Goal: Task Accomplishment & Management: Use online tool/utility

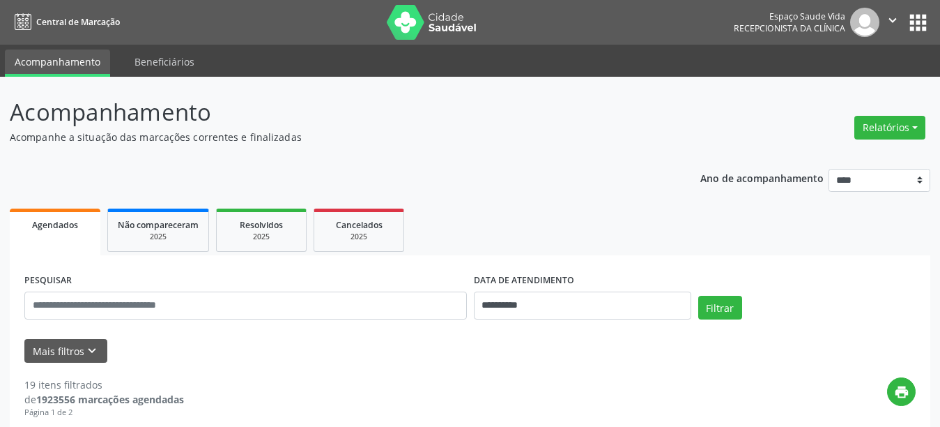
click at [485, 133] on p "Acompanhe a situação das marcações correntes e finalizadas" at bounding box center [332, 137] width 645 height 15
click at [461, 120] on p "Acompanhamento" at bounding box center [332, 112] width 645 height 35
click at [636, 142] on p "Acompanhe a situação das marcações correntes e finalizadas" at bounding box center [332, 137] width 645 height 15
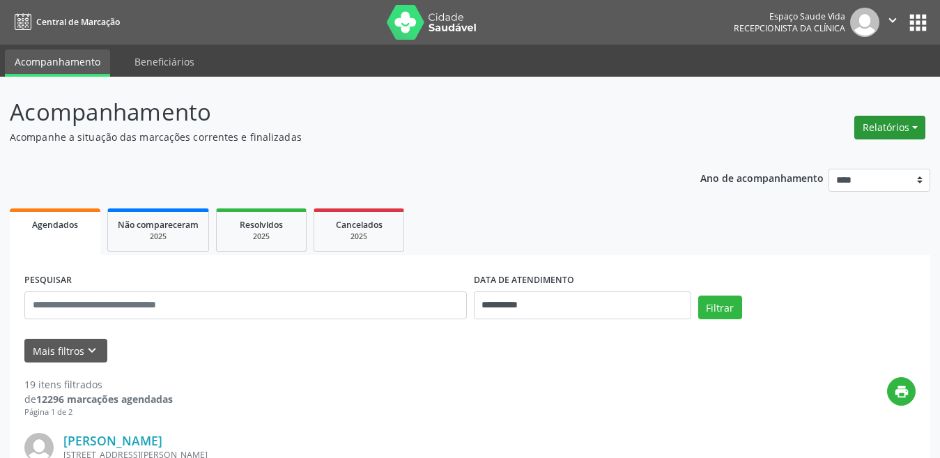
click at [881, 125] on button "Relatórios" at bounding box center [890, 128] width 71 height 24
click at [829, 151] on link "Agendamentos" at bounding box center [851, 158] width 150 height 20
select select "*"
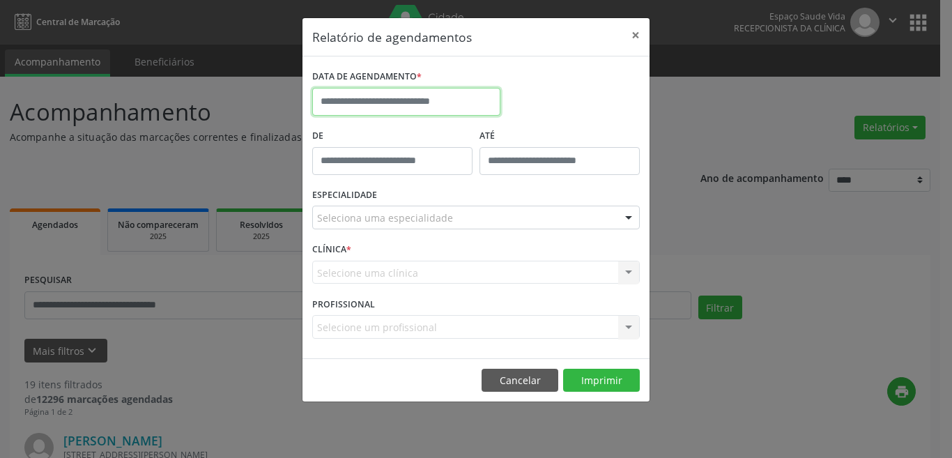
click at [468, 95] on input "text" at bounding box center [406, 102] width 188 height 28
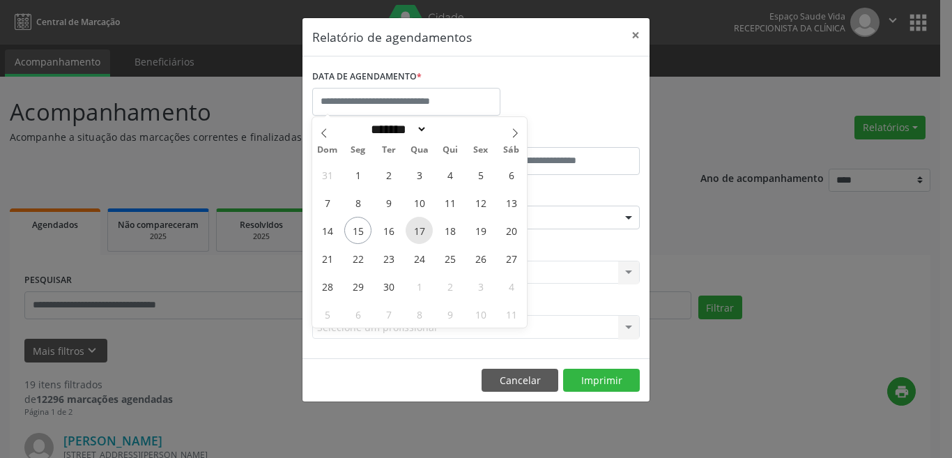
click at [414, 226] on span "17" at bounding box center [419, 230] width 27 height 27
type input "**********"
click at [414, 226] on span "17" at bounding box center [419, 230] width 27 height 27
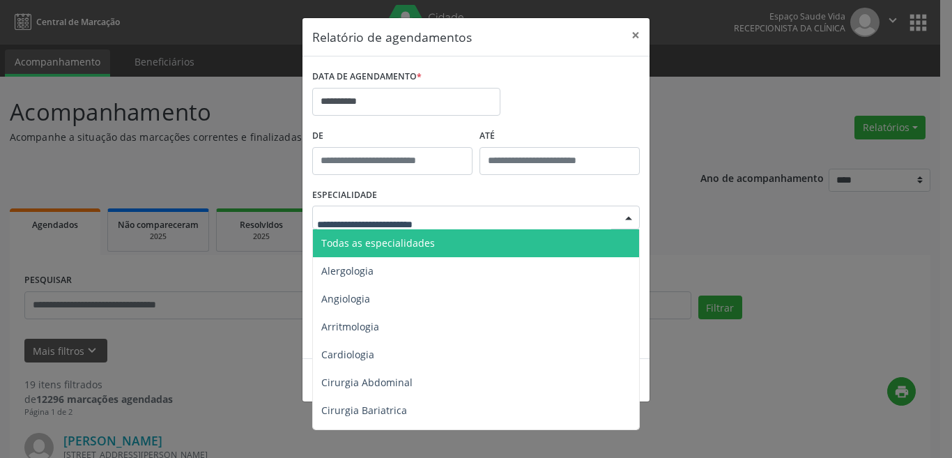
click at [414, 226] on div at bounding box center [476, 218] width 328 height 24
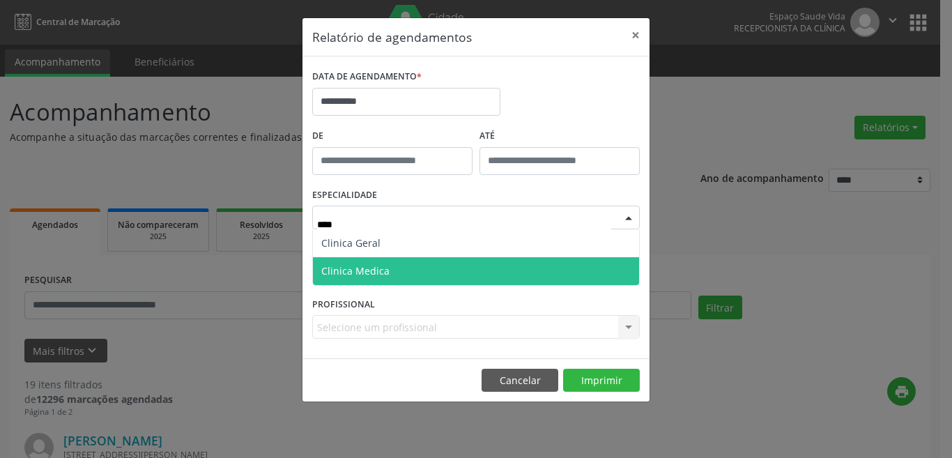
type input "*****"
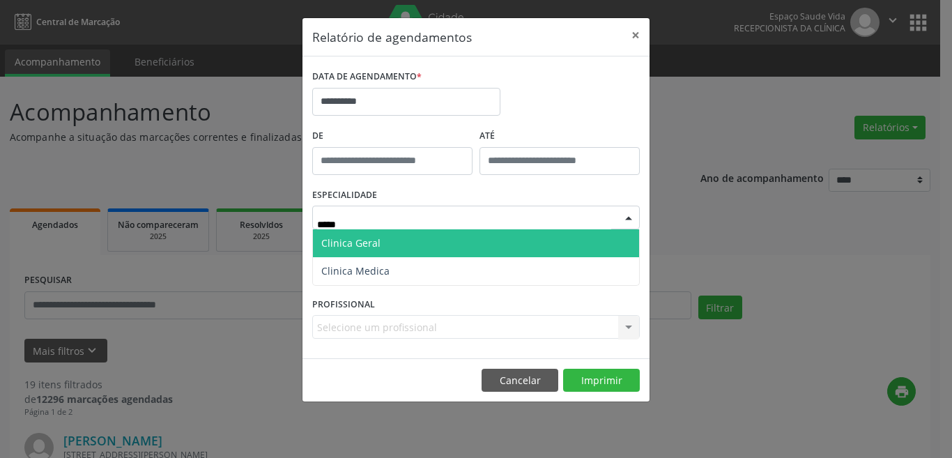
click at [397, 237] on span "Clinica Geral" at bounding box center [476, 243] width 326 height 28
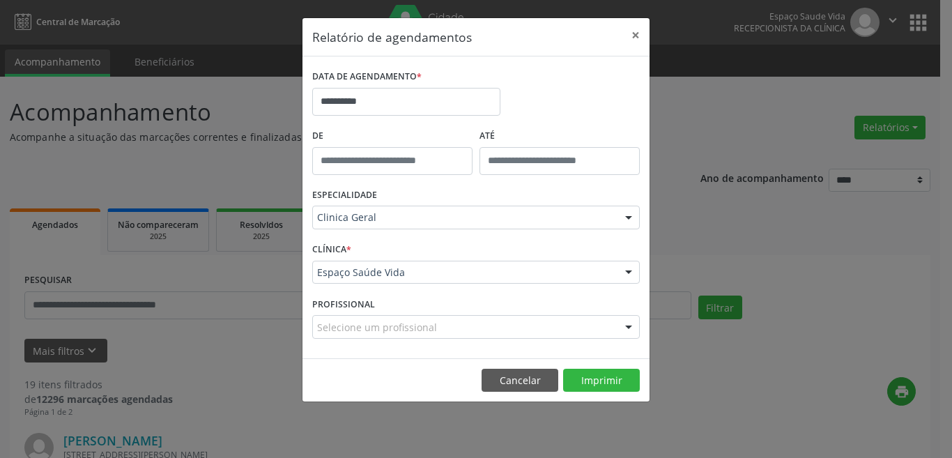
click at [607, 392] on footer "Cancelar Imprimir" at bounding box center [476, 380] width 347 height 44
click at [608, 382] on button "Imprimir" at bounding box center [601, 381] width 77 height 24
click at [635, 29] on button "×" at bounding box center [636, 35] width 28 height 34
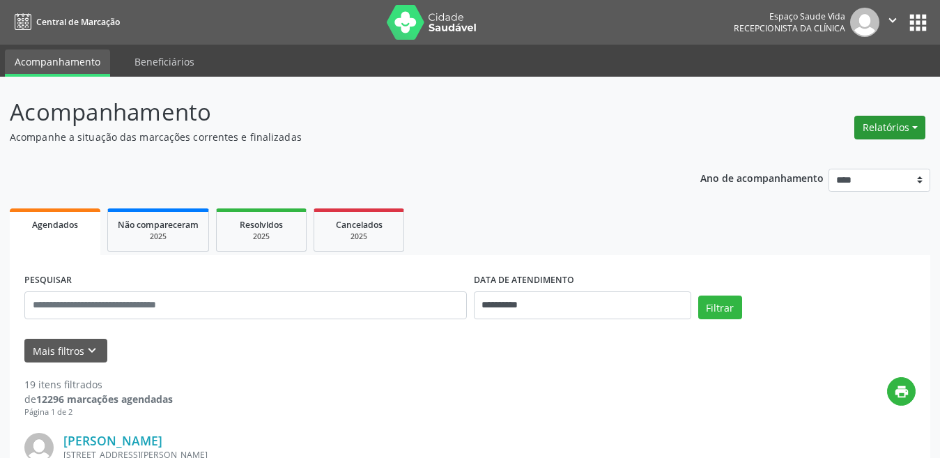
click at [896, 133] on button "Relatórios" at bounding box center [890, 128] width 71 height 24
click at [862, 160] on link "Agendamentos" at bounding box center [851, 158] width 150 height 20
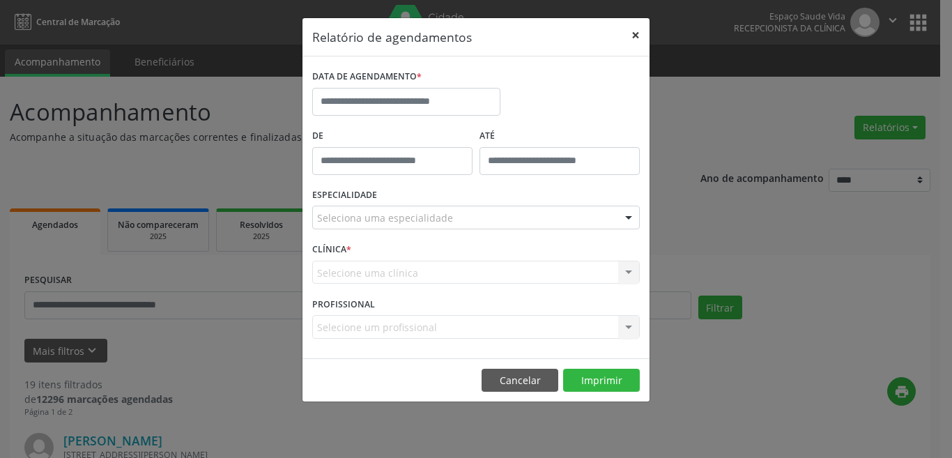
click at [636, 29] on button "×" at bounding box center [636, 35] width 28 height 34
